Goal: Task Accomplishment & Management: Complete application form

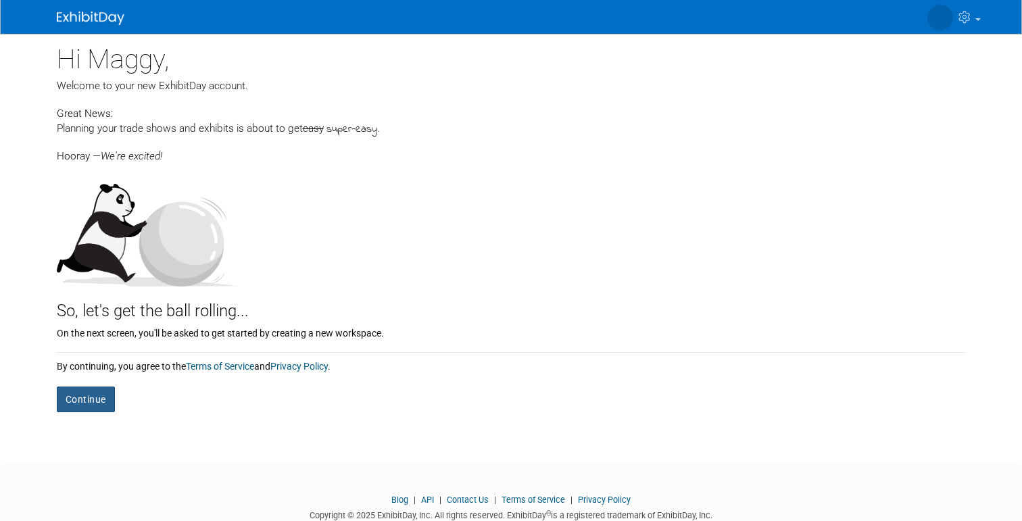
click at [96, 387] on button "Continue" at bounding box center [86, 400] width 58 height 26
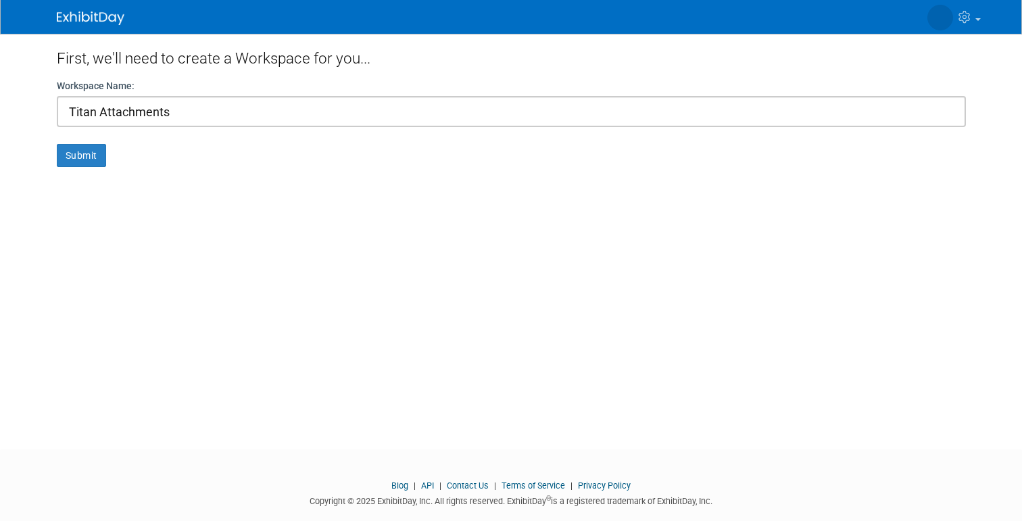
type input "Titan Attachments"
click at [81, 155] on button "Submit" at bounding box center [81, 155] width 49 height 23
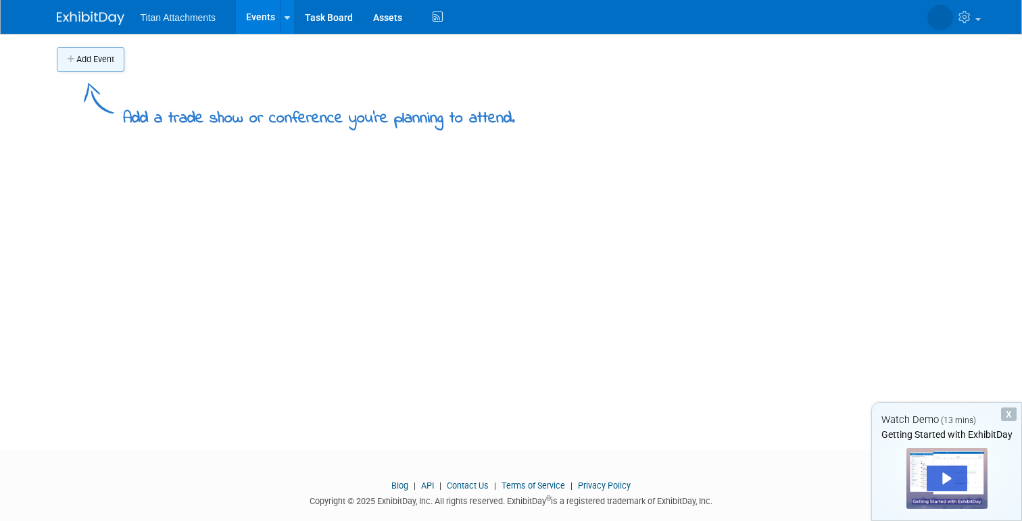
click at [116, 65] on button "Add Event" at bounding box center [91, 59] width 68 height 24
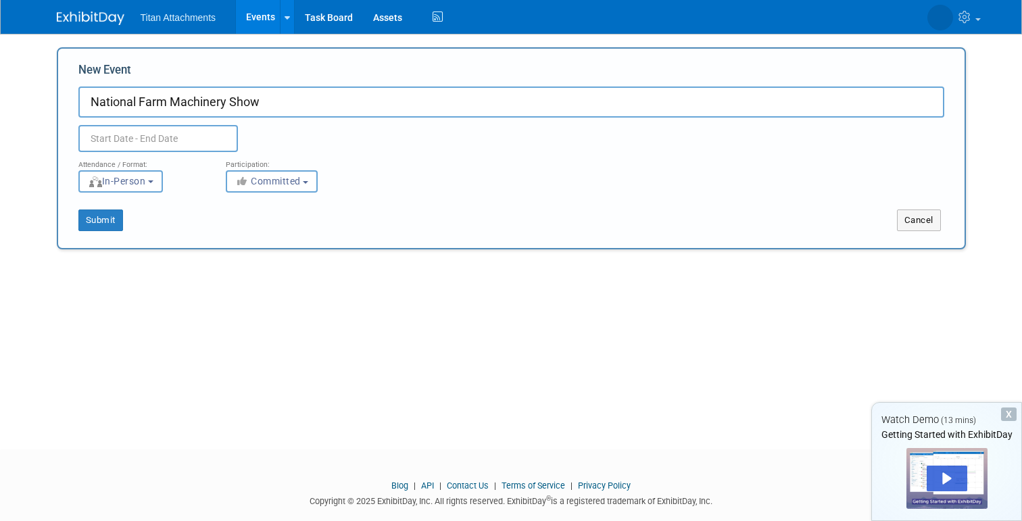
type input "National Farm Machinery Show"
click at [130, 135] on input "text" at bounding box center [158, 138] width 160 height 27
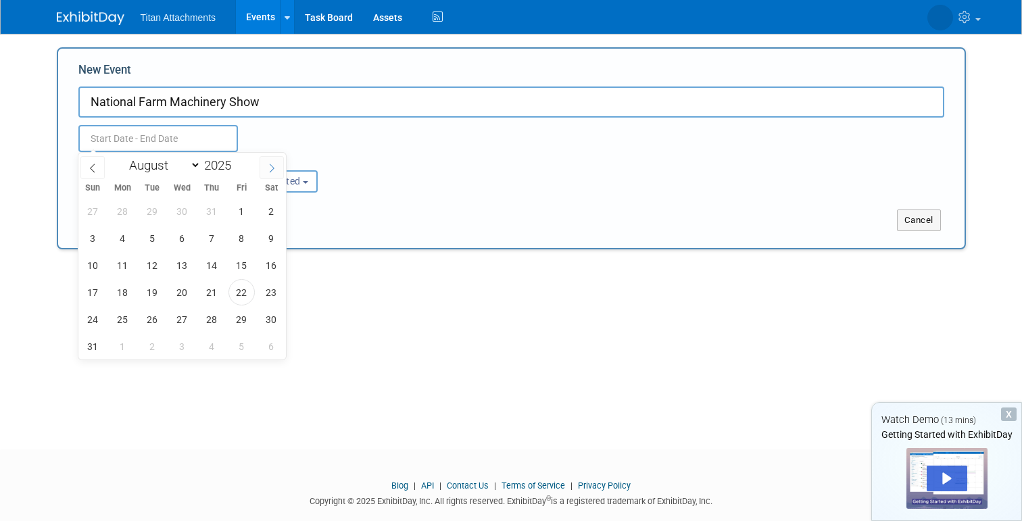
click at [263, 163] on span at bounding box center [272, 167] width 24 height 23
select select "11"
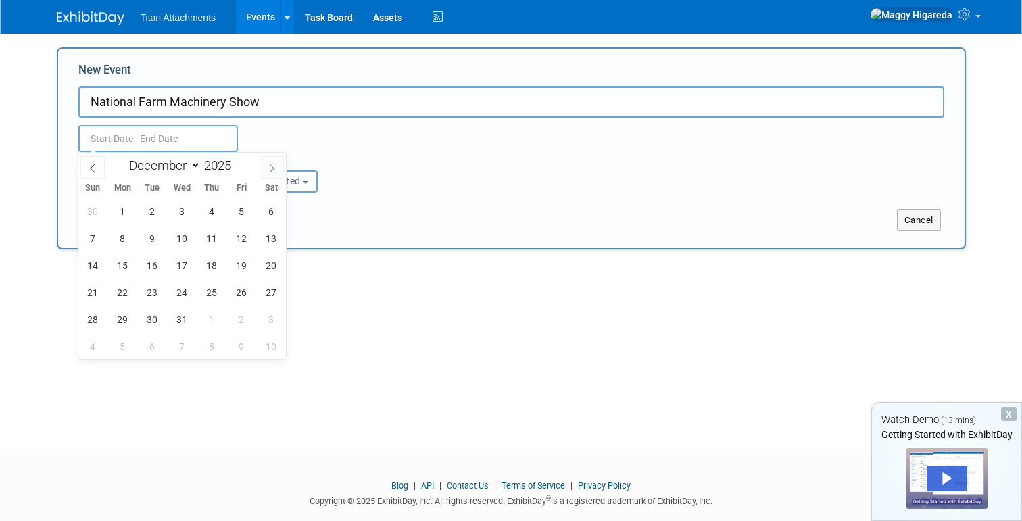
click at [263, 163] on span at bounding box center [272, 167] width 24 height 23
type input "2026"
click at [263, 163] on span at bounding box center [272, 167] width 24 height 23
select select "1"
click at [185, 236] on span "11" at bounding box center [182, 238] width 26 height 26
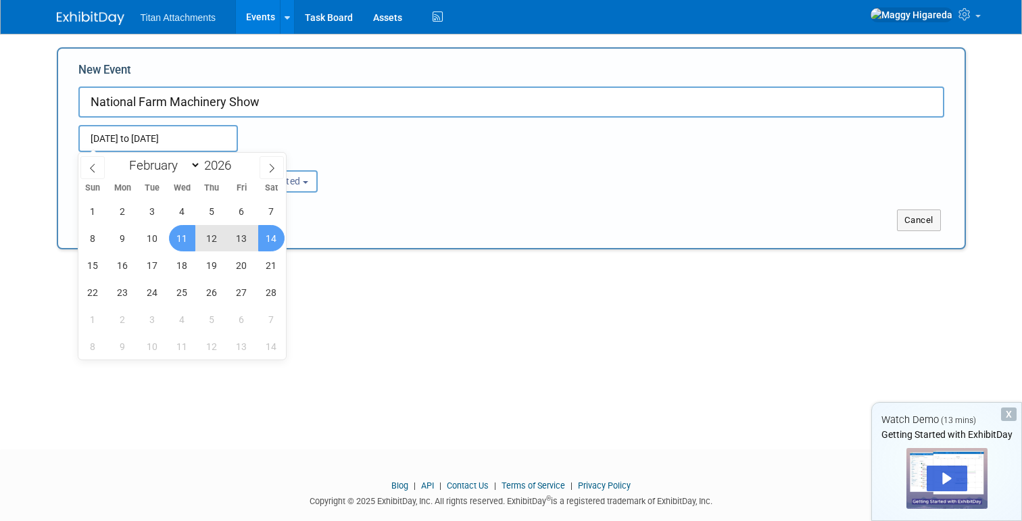
click at [275, 238] on span "14" at bounding box center [271, 238] width 26 height 26
type input "[DATE] to [DATE]"
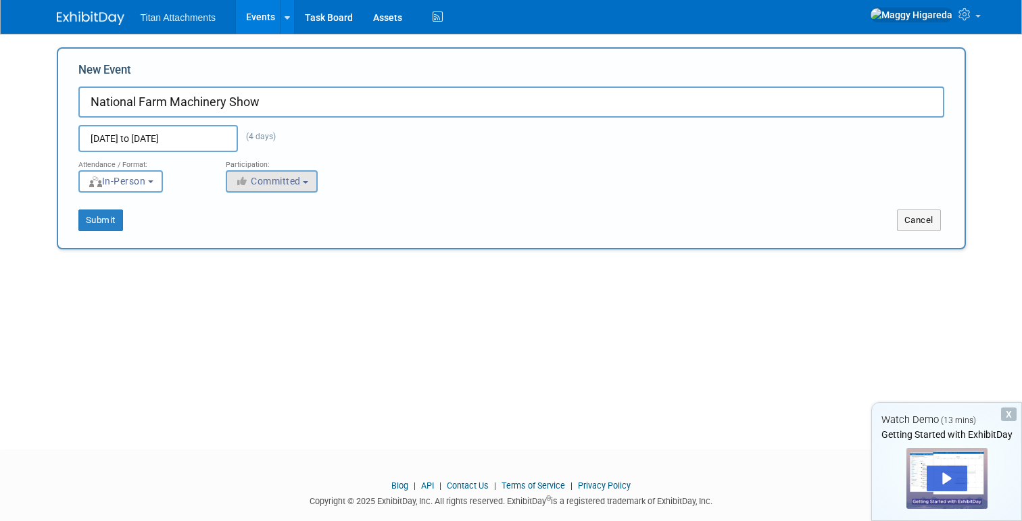
click at [289, 180] on span "Committed" at bounding box center [268, 181] width 66 height 11
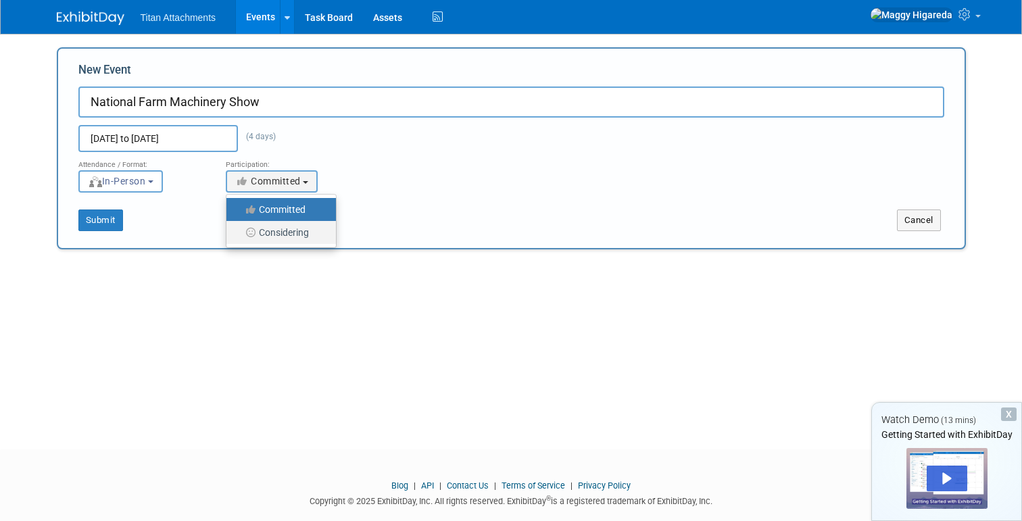
click at [289, 226] on label "Considering" at bounding box center [277, 233] width 89 height 18
click at [239, 229] on input "Considering" at bounding box center [234, 233] width 9 height 9
select select "2"
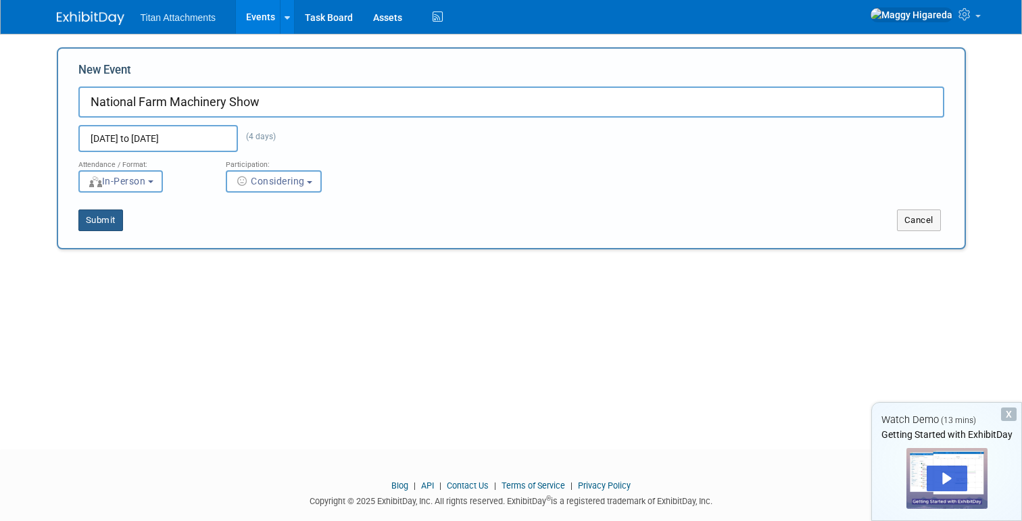
click at [86, 216] on button "Submit" at bounding box center [100, 221] width 45 height 22
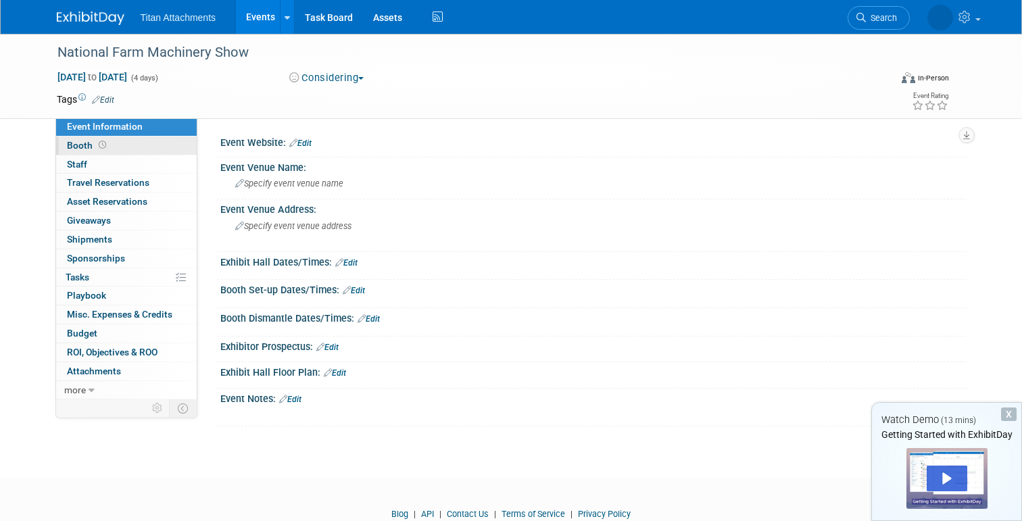
click at [85, 143] on span "Booth" at bounding box center [88, 145] width 42 height 11
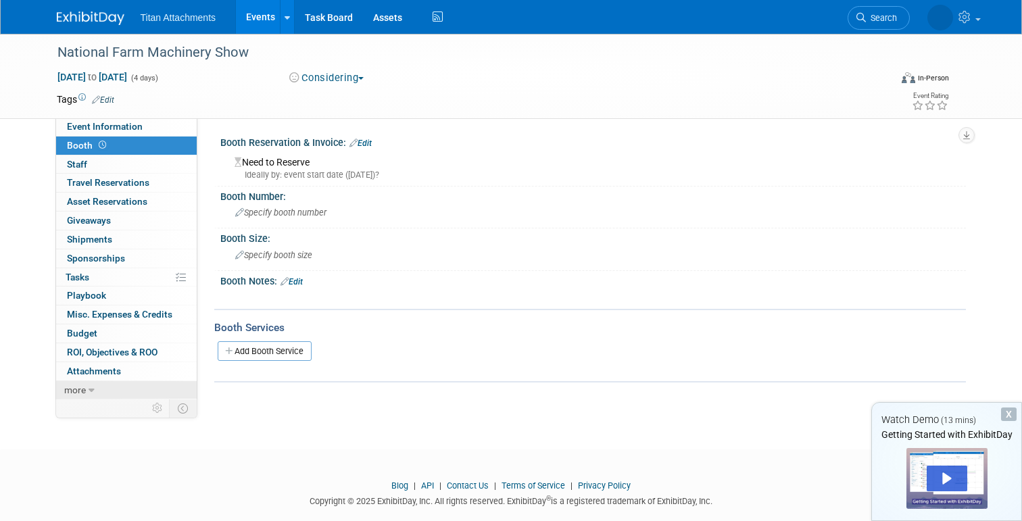
click at [72, 385] on span "more" at bounding box center [75, 390] width 22 height 11
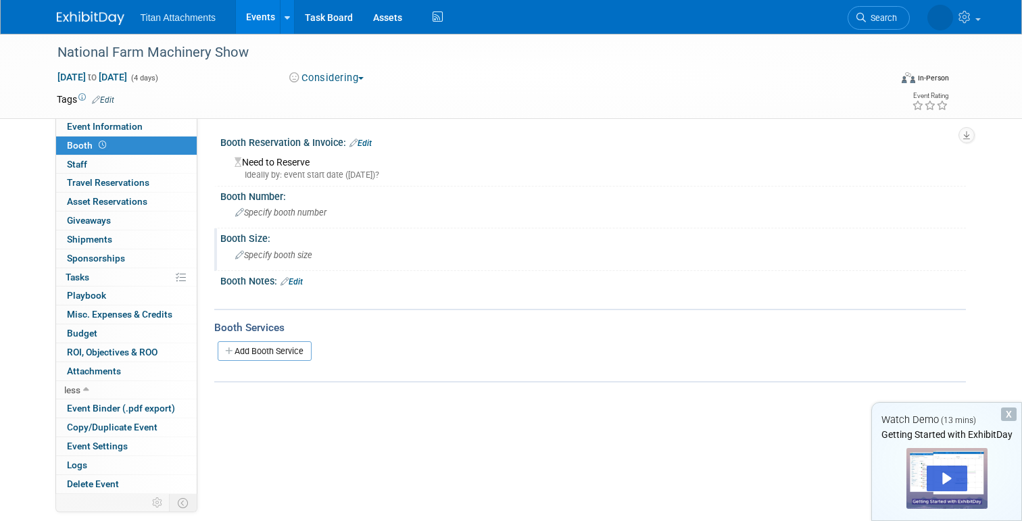
click at [309, 257] on span "Specify booth size" at bounding box center [273, 255] width 77 height 10
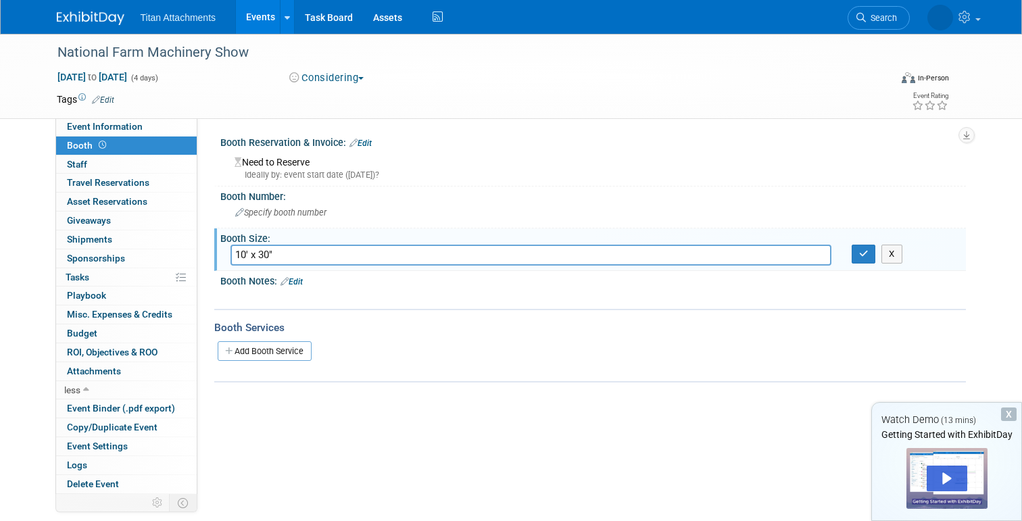
type input "10' x 30""
